Goal: Transaction & Acquisition: Purchase product/service

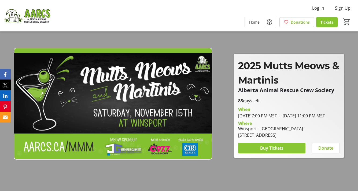
click at [266, 151] on span "Buy Tickets" at bounding box center [271, 148] width 23 height 6
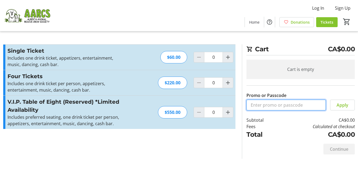
click at [262, 105] on input "Promo or Passcode" at bounding box center [286, 105] width 79 height 11
type input "2025comp"
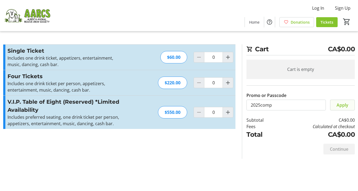
click at [344, 107] on span "Apply" at bounding box center [343, 105] width 12 height 6
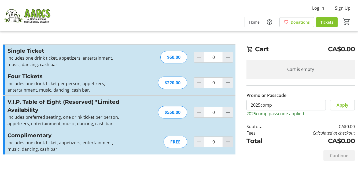
click at [228, 141] on mat-icon "Increment by one" at bounding box center [228, 141] width 6 height 6
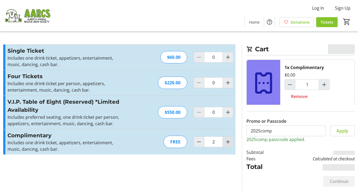
click at [228, 141] on mat-icon "Increment by one" at bounding box center [228, 141] width 6 height 6
type input "4"
type input "3"
click at [228, 141] on mat-icon "Increment by one" at bounding box center [228, 141] width 6 height 6
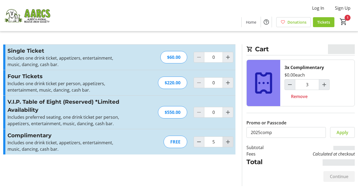
click at [228, 141] on mat-icon "Increment by one" at bounding box center [228, 141] width 6 height 6
type input "6"
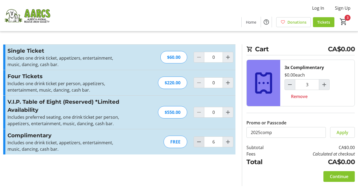
type input "6"
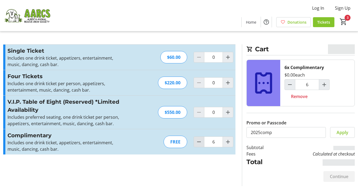
click at [200, 143] on mat-icon "Decrement by one" at bounding box center [199, 141] width 6 height 6
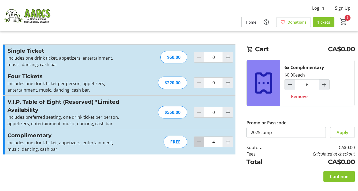
click at [200, 143] on mat-icon "Decrement by one" at bounding box center [199, 141] width 6 height 6
type input "2"
click at [200, 143] on mat-icon "Decrement by one" at bounding box center [199, 141] width 6 height 6
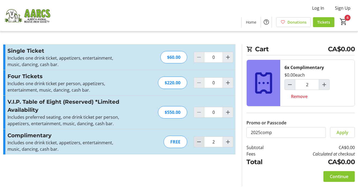
type input "1"
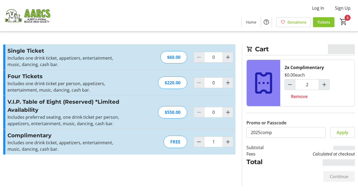
type input "1"
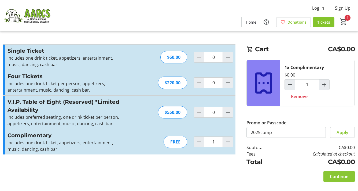
click at [331, 177] on span "Continue" at bounding box center [339, 176] width 19 height 6
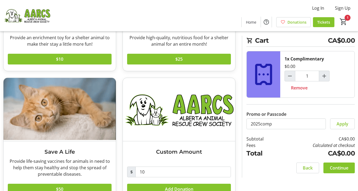
scroll to position [123, 0]
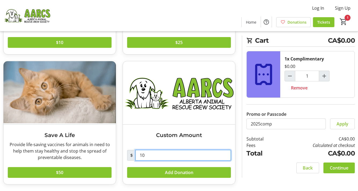
click at [172, 156] on input "10" at bounding box center [184, 155] width 96 height 11
type input "1"
type input "5.00"
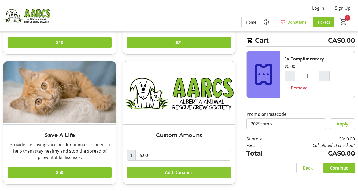
click at [181, 172] on span "Add Donation" at bounding box center [179, 172] width 28 height 6
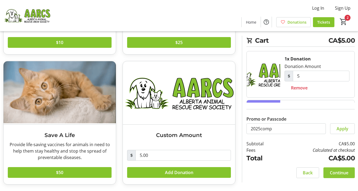
click at [333, 173] on span "Continue" at bounding box center [339, 172] width 19 height 6
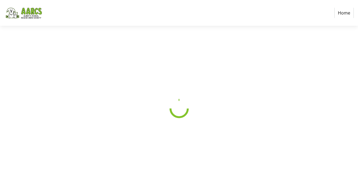
select select "CA"
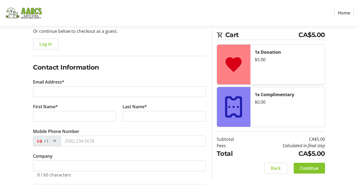
scroll to position [57, 0]
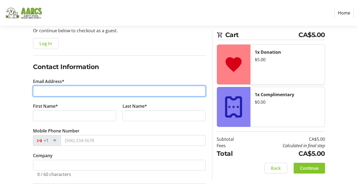
click at [65, 92] on input "Email Address*" at bounding box center [119, 91] width 173 height 11
type input "[PERSON_NAME][EMAIL_ADDRESS][PERSON_NAME][DOMAIN_NAME]"
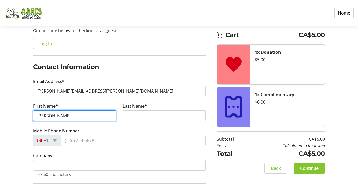
type input "[PERSON_NAME]"
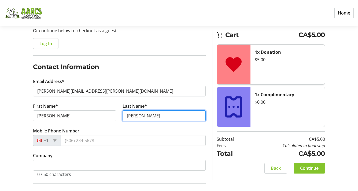
type input "[PERSON_NAME]"
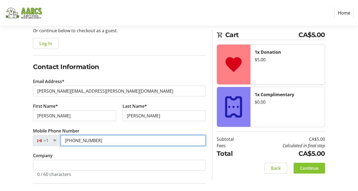
type input "[PHONE_NUMBER]"
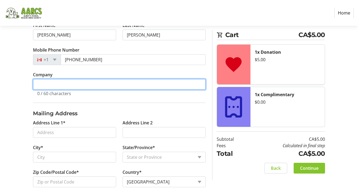
scroll to position [147, 0]
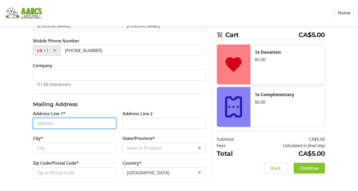
click at [39, 121] on input "Address Line 1*" at bounding box center [74, 123] width 83 height 11
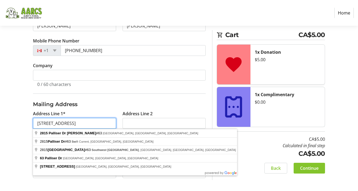
type input "[STREET_ADDRESS]"
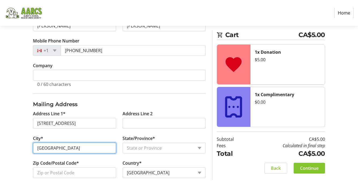
type input "[GEOGRAPHIC_DATA]"
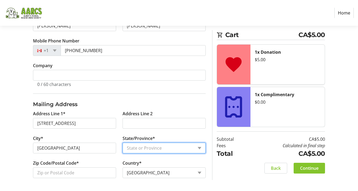
select select "AB"
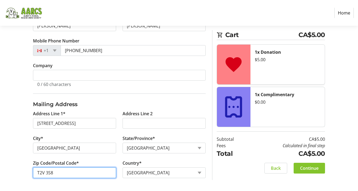
type input "T2V 3S8"
click at [229, 170] on div "Back Continue" at bounding box center [271, 168] width 108 height 11
click at [307, 166] on span "Continue" at bounding box center [309, 168] width 19 height 6
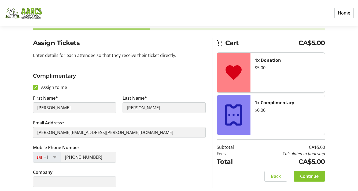
scroll to position [35, 0]
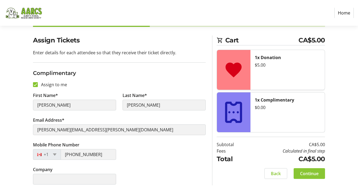
click at [308, 173] on span "Continue" at bounding box center [309, 173] width 19 height 6
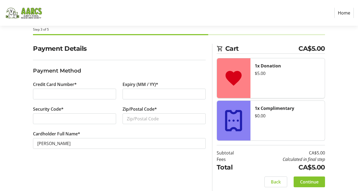
scroll to position [29, 0]
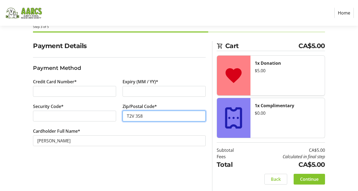
type input "T2V 3S8"
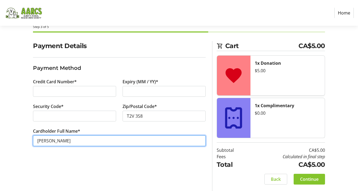
type input "[PERSON_NAME]"
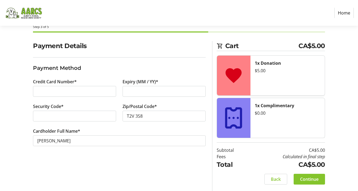
click at [108, 160] on div "Payment Details Payment Method Credit Card Number* Expiry (MM / YY)* Security C…" at bounding box center [119, 116] width 179 height 150
click at [303, 179] on span "Continue" at bounding box center [309, 179] width 19 height 6
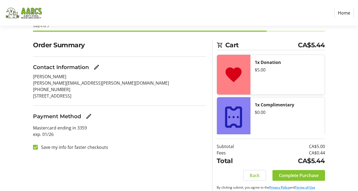
scroll to position [40, 0]
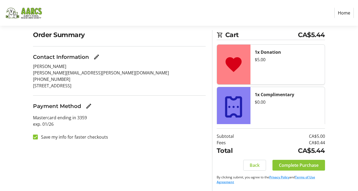
click at [288, 166] on span "Complete Purchase" at bounding box center [299, 165] width 40 height 6
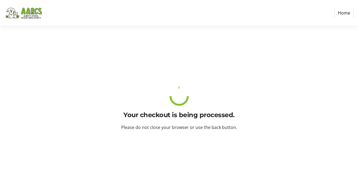
scroll to position [0, 0]
